Goal: Information Seeking & Learning: Learn about a topic

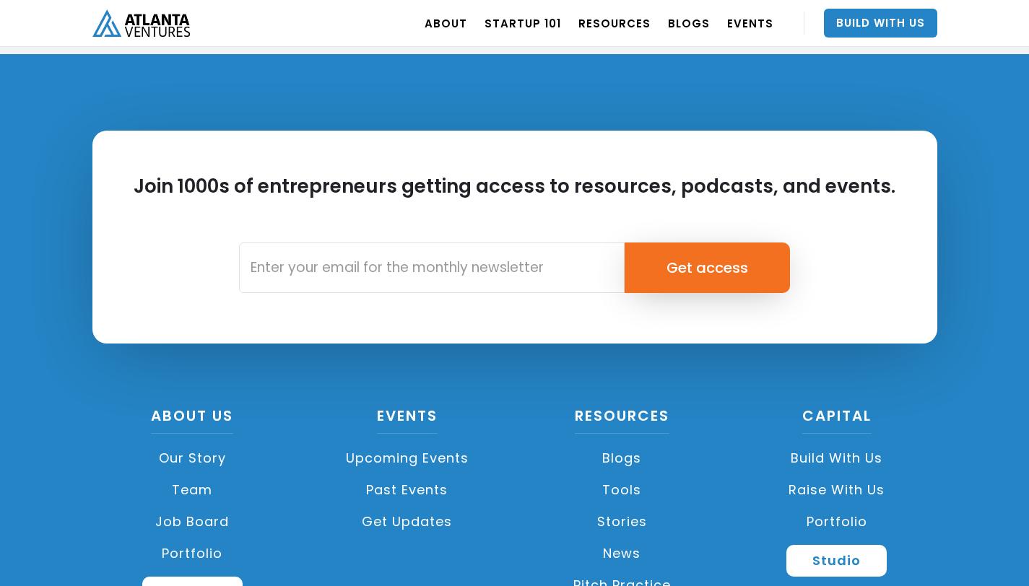
scroll to position [3451, 0]
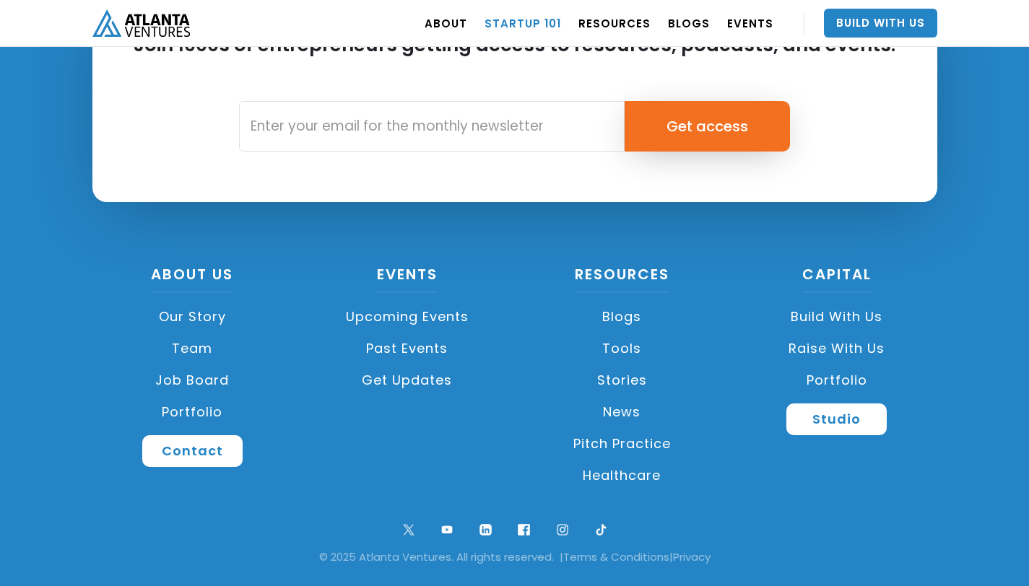
click at [545, 23] on link "Startup 101" at bounding box center [523, 23] width 77 height 40
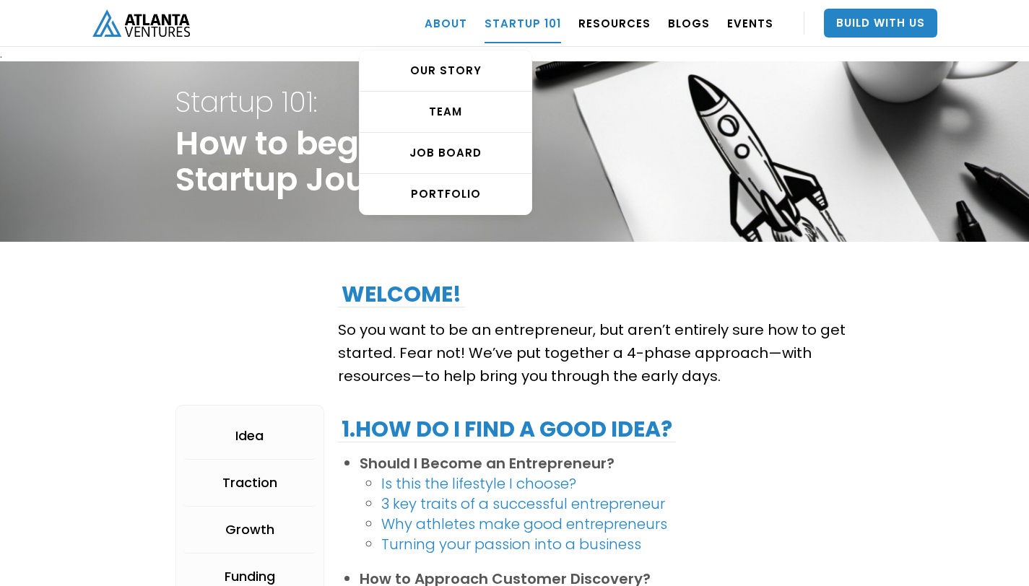
click at [467, 22] on link "ABOUT" at bounding box center [446, 23] width 43 height 40
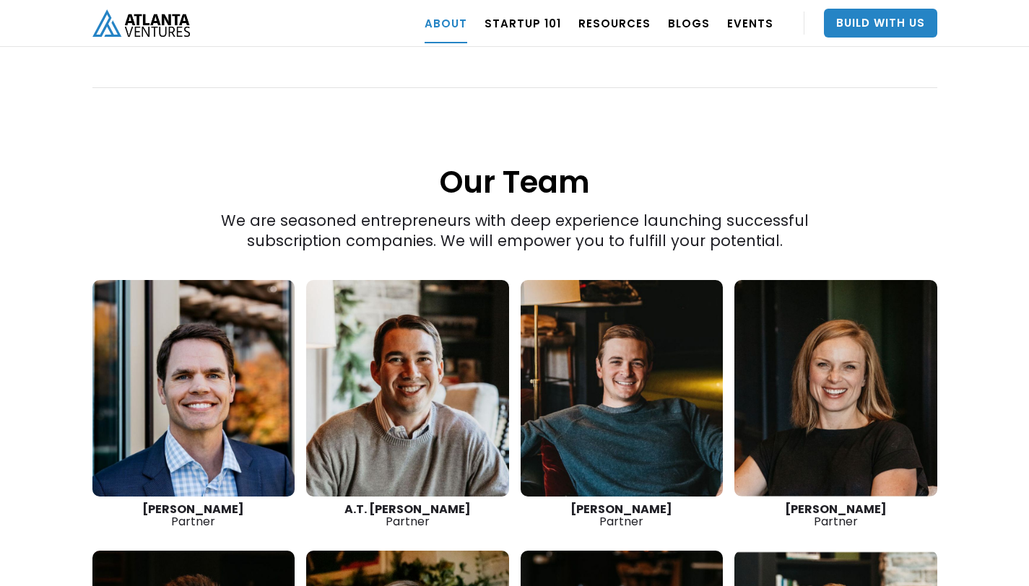
scroll to position [1943, 0]
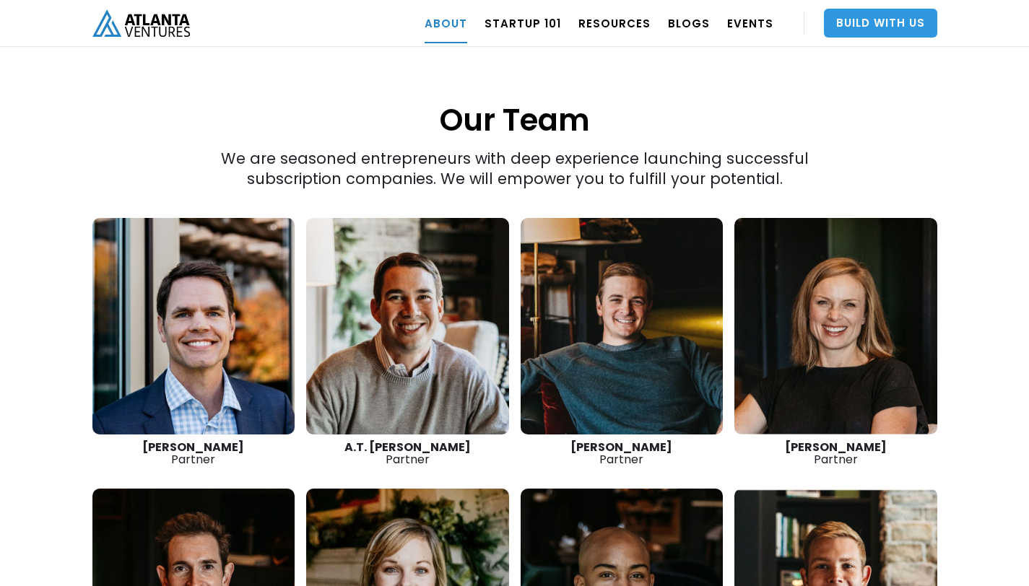
click at [864, 35] on link "Build With Us" at bounding box center [880, 23] width 113 height 29
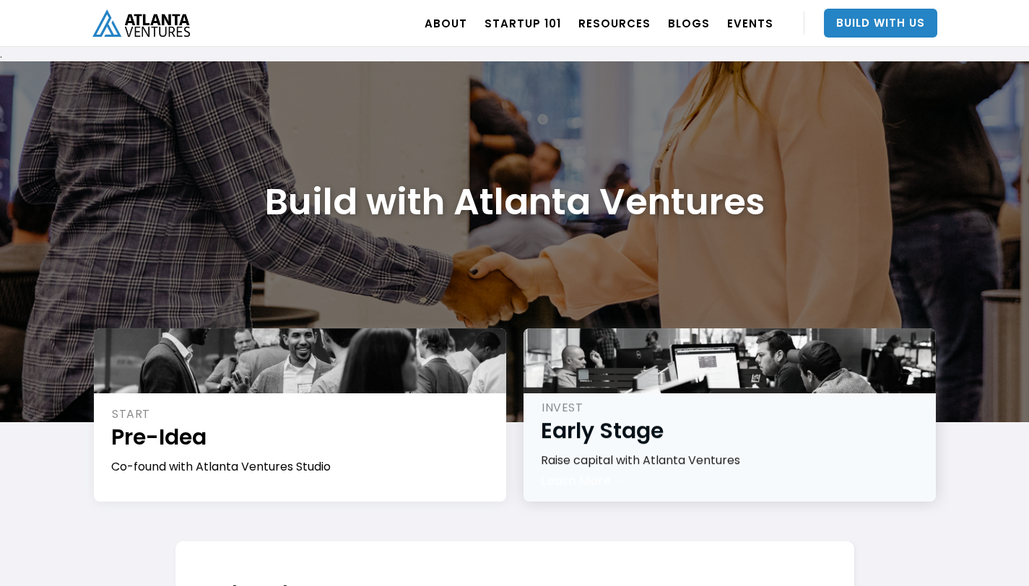
click at [605, 467] on div "INVEST Early Stage Raise capital with Atlanta Ventures Learn More →" at bounding box center [730, 415] width 412 height 173
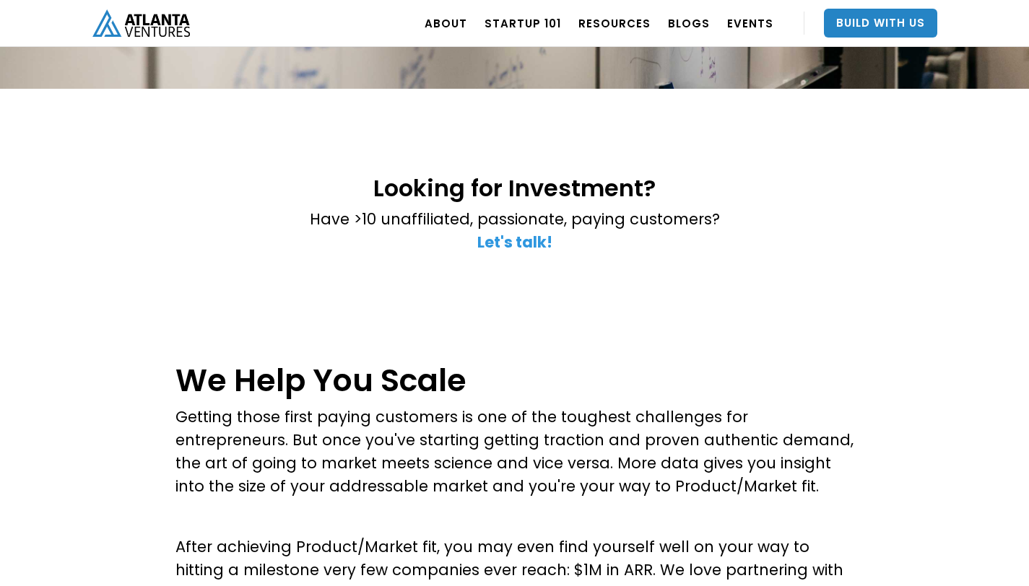
scroll to position [272, 0]
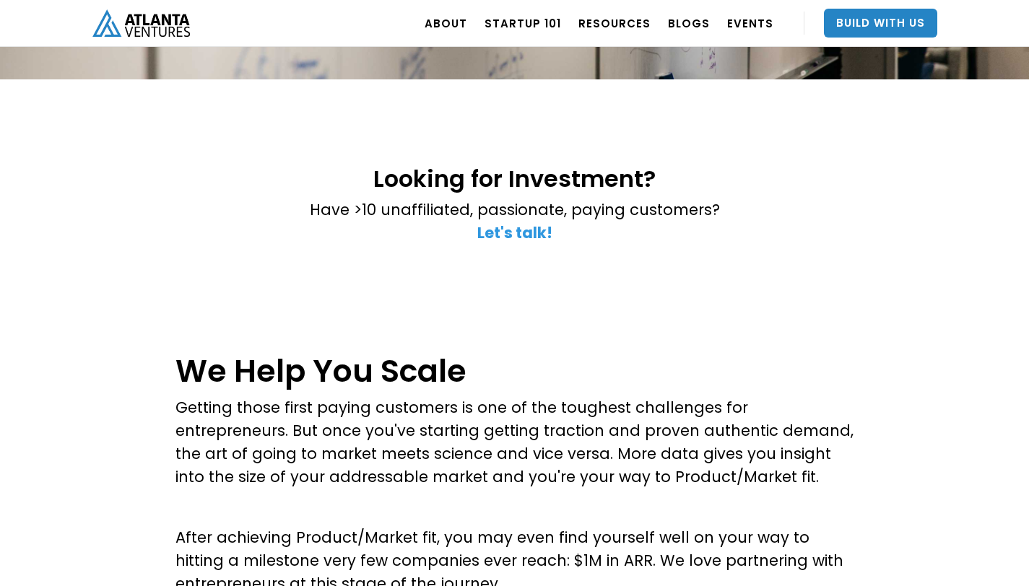
click at [524, 230] on strong "Let's talk!" at bounding box center [514, 232] width 75 height 21
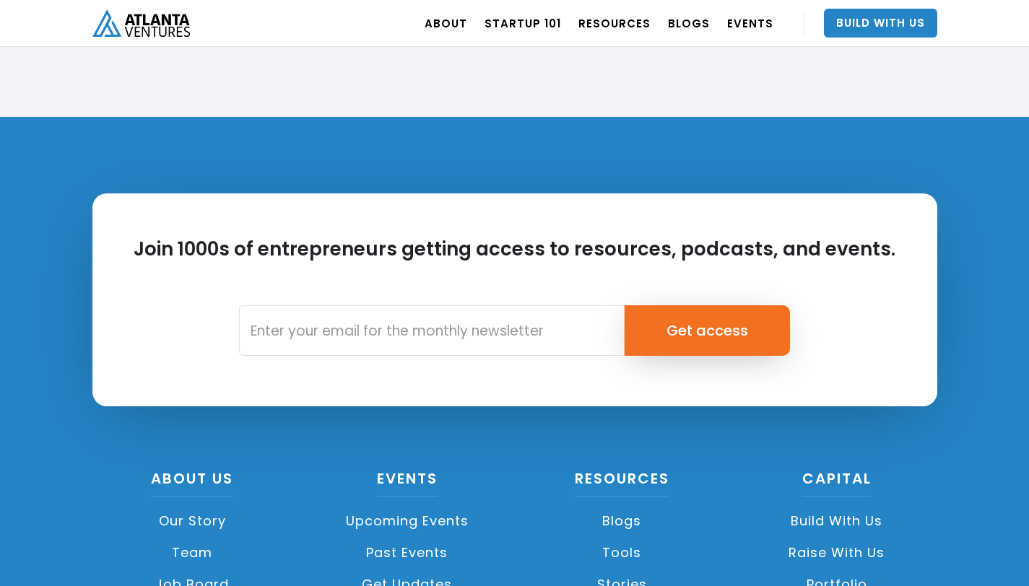
scroll to position [5461, 0]
